Goal: Use online tool/utility: Utilize a website feature to perform a specific function

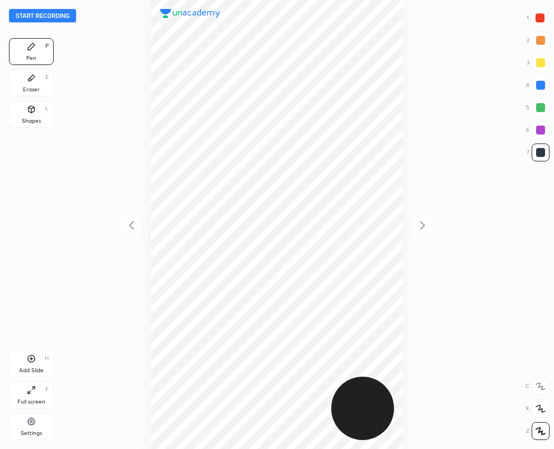
scroll to position [449, 375]
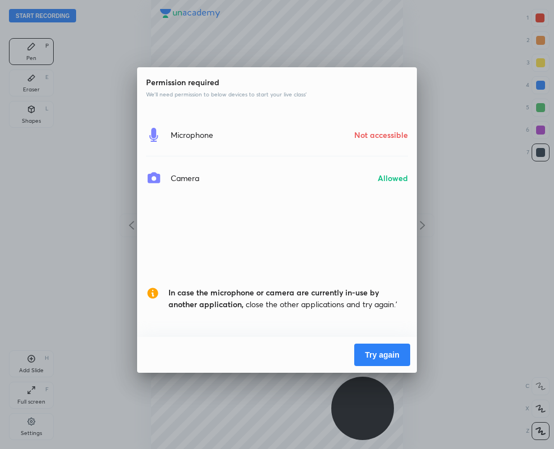
click at [376, 351] on button "Try again" at bounding box center [383, 354] width 56 height 22
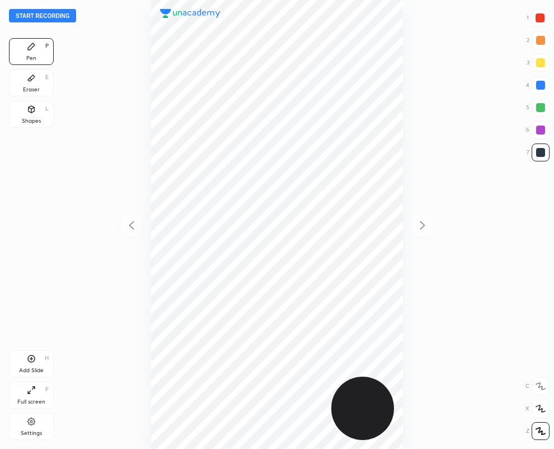
scroll to position [449, 375]
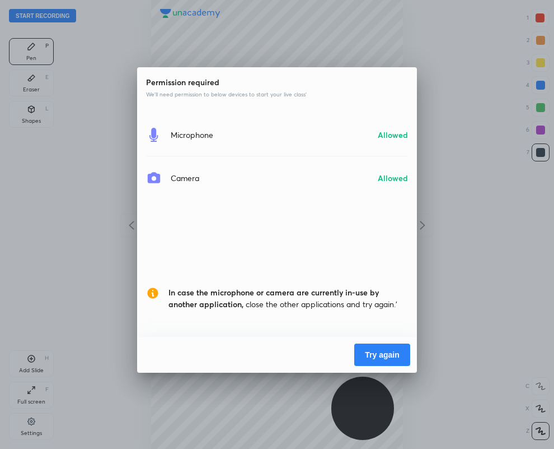
click at [375, 352] on button "Try again" at bounding box center [383, 354] width 56 height 22
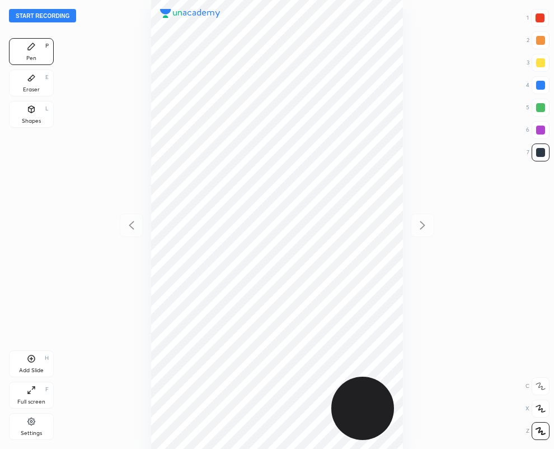
scroll to position [449, 375]
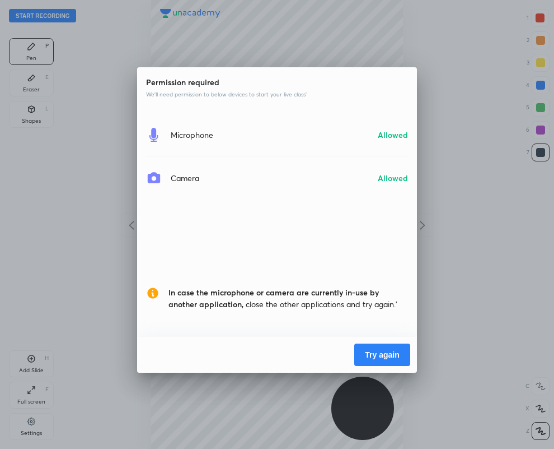
click at [390, 357] on button "Try again" at bounding box center [383, 354] width 56 height 22
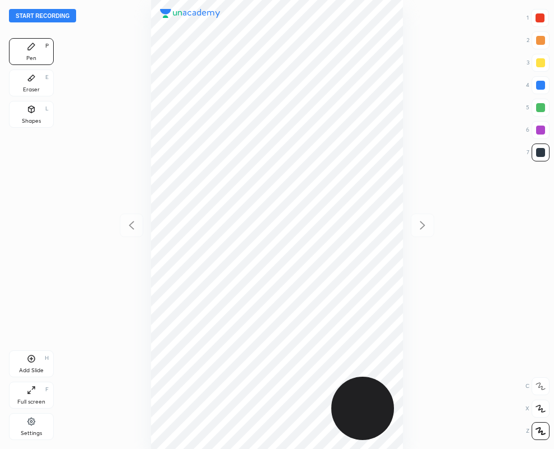
scroll to position [449, 375]
click at [28, 83] on div "Eraser E" at bounding box center [31, 82] width 45 height 27
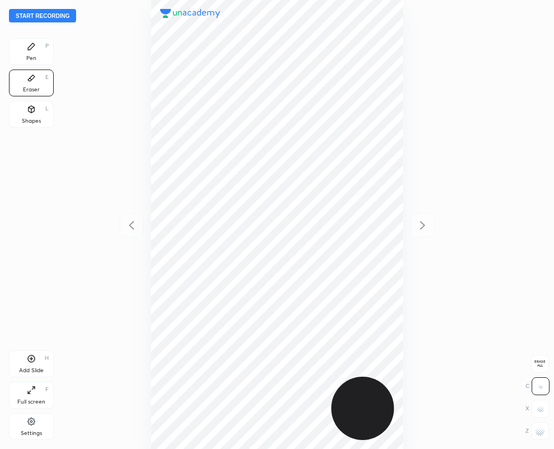
click at [42, 46] on div "Pen P" at bounding box center [31, 51] width 45 height 27
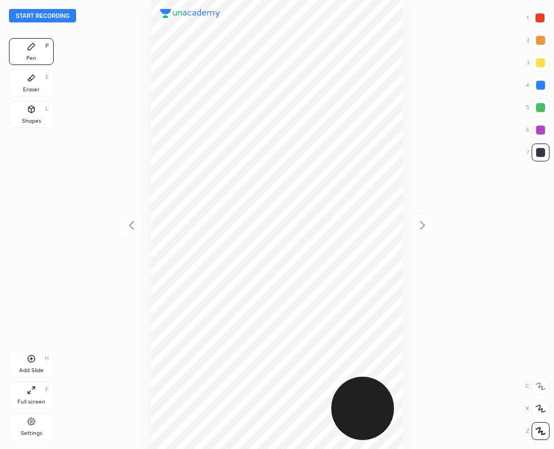
drag, startPoint x: 543, startPoint y: 17, endPoint x: 403, endPoint y: 94, distance: 159.9
click at [544, 17] on div at bounding box center [540, 17] width 9 height 9
click at [546, 152] on div at bounding box center [541, 152] width 18 height 18
click at [542, 16] on div at bounding box center [540, 17] width 9 height 9
drag, startPoint x: 542, startPoint y: 17, endPoint x: 453, endPoint y: 48, distance: 94.9
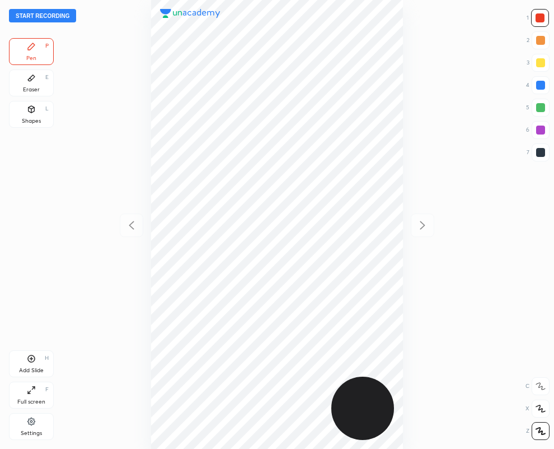
click at [542, 16] on div at bounding box center [540, 17] width 9 height 9
click at [544, 85] on div at bounding box center [541, 85] width 9 height 9
click at [539, 18] on div at bounding box center [540, 17] width 9 height 9
click at [21, 74] on div "Eraser E" at bounding box center [31, 82] width 45 height 27
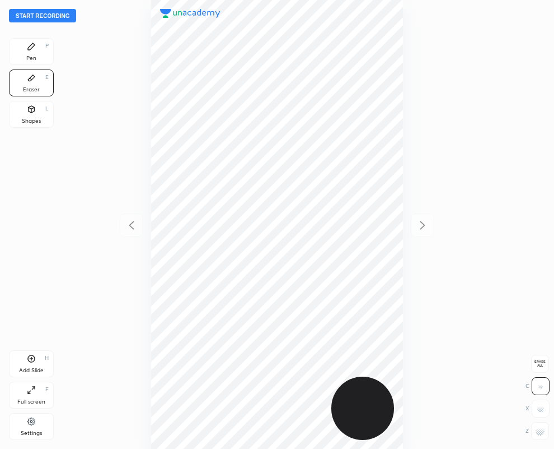
click at [32, 48] on icon at bounding box center [31, 46] width 7 height 7
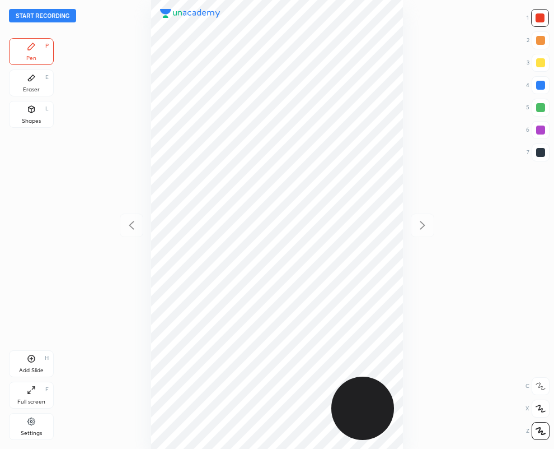
drag, startPoint x: 36, startPoint y: 86, endPoint x: 59, endPoint y: 102, distance: 27.7
click at [37, 85] on div "Eraser E" at bounding box center [31, 82] width 45 height 27
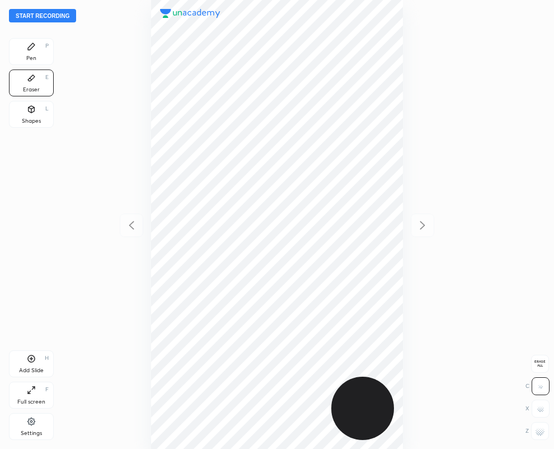
click at [30, 49] on icon at bounding box center [31, 46] width 7 height 7
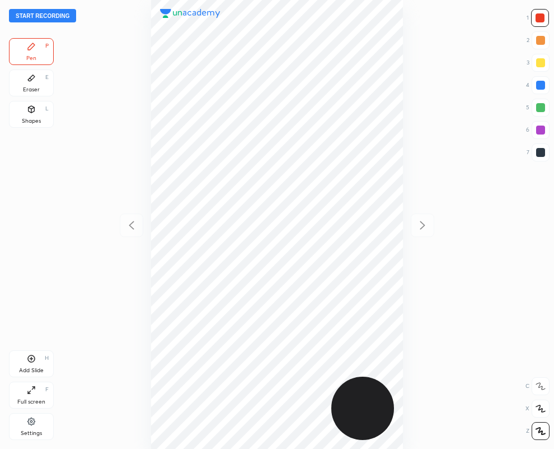
click at [539, 152] on div at bounding box center [541, 152] width 9 height 9
click at [539, 149] on div at bounding box center [541, 152] width 9 height 9
drag, startPoint x: 541, startPoint y: 84, endPoint x: 501, endPoint y: 97, distance: 41.8
click at [540, 85] on div at bounding box center [541, 85] width 9 height 9
click at [542, 152] on div at bounding box center [541, 152] width 9 height 9
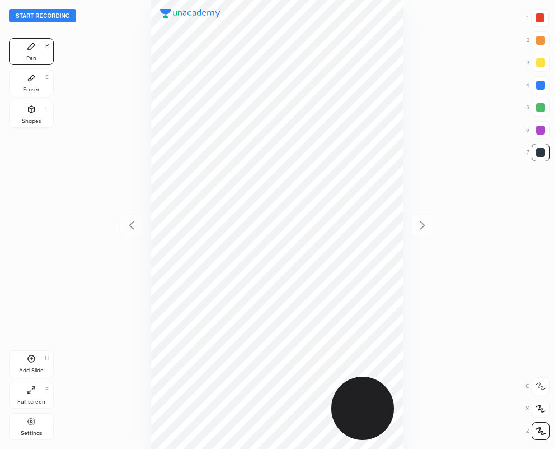
drag, startPoint x: 543, startPoint y: 154, endPoint x: 412, endPoint y: 138, distance: 132.6
click at [542, 155] on div at bounding box center [541, 152] width 9 height 9
drag, startPoint x: 43, startPoint y: 87, endPoint x: 41, endPoint y: 92, distance: 5.7
click at [43, 87] on div "Eraser E" at bounding box center [31, 82] width 45 height 27
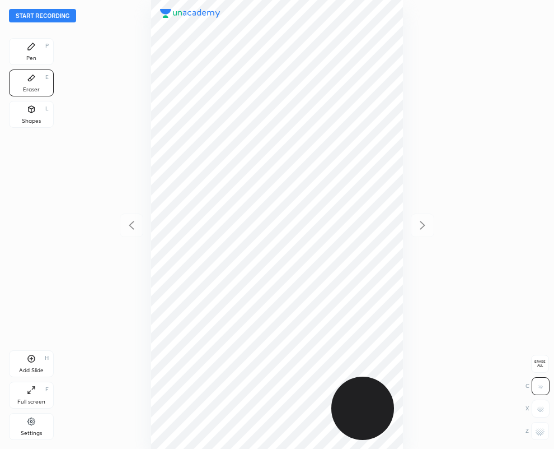
click at [27, 53] on div "Pen P" at bounding box center [31, 51] width 45 height 27
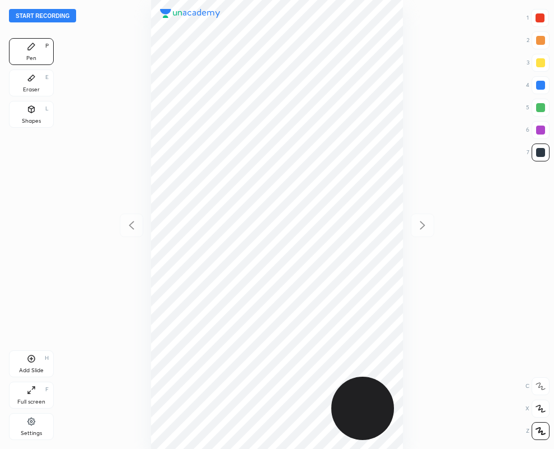
drag, startPoint x: 535, startPoint y: 20, endPoint x: 520, endPoint y: 24, distance: 16.0
click at [537, 22] on div at bounding box center [540, 18] width 18 height 18
drag, startPoint x: 542, startPoint y: 150, endPoint x: 486, endPoint y: 166, distance: 58.3
click at [544, 148] on div at bounding box center [541, 152] width 9 height 9
click at [48, 15] on button "Start recording" at bounding box center [42, 15] width 67 height 13
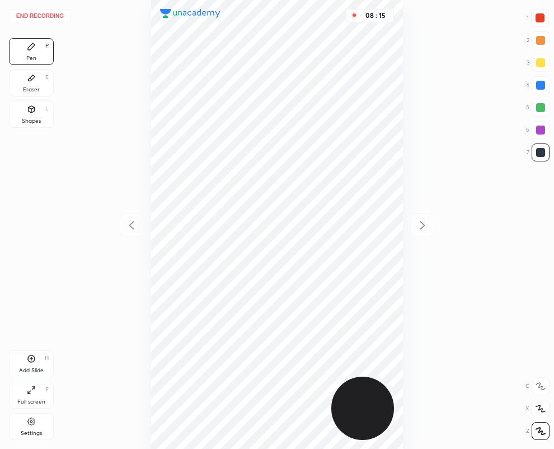
click at [36, 17] on button "End recording" at bounding box center [40, 15] width 62 height 13
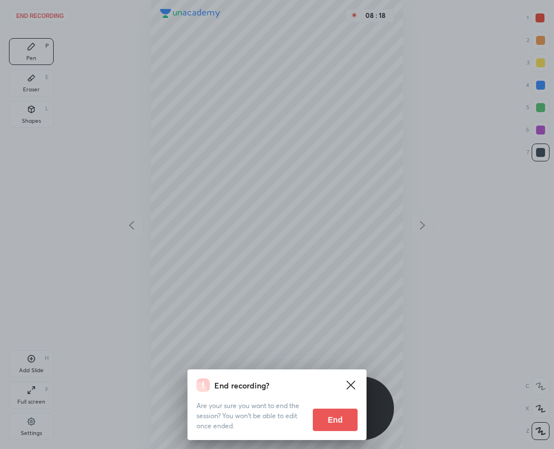
drag, startPoint x: 341, startPoint y: 416, endPoint x: 201, endPoint y: 442, distance: 142.6
click at [342, 414] on button "End" at bounding box center [335, 419] width 45 height 22
